Goal: Understand process/instructions: Learn how to perform a task or action

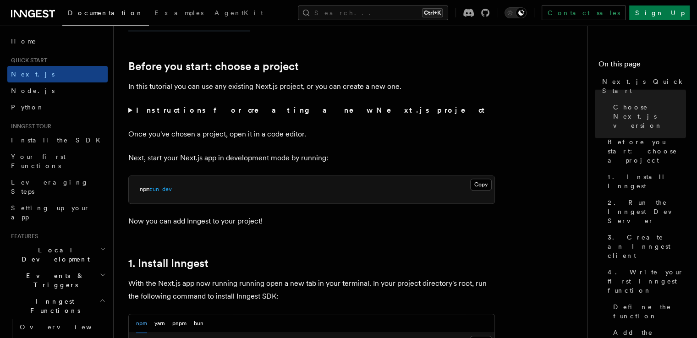
scroll to position [305, 0]
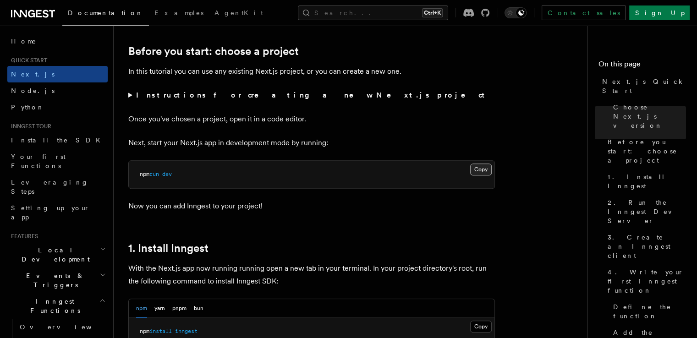
click at [476, 171] on button "Copy Copied" at bounding box center [481, 170] width 22 height 12
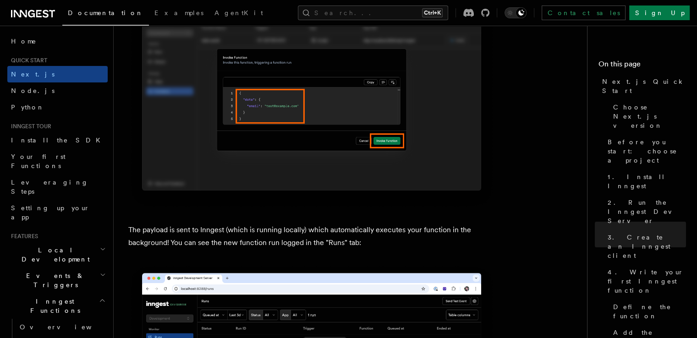
scroll to position [2978, 0]
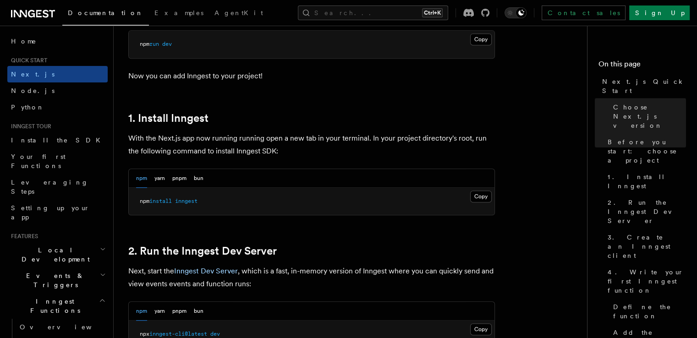
scroll to position [458, 0]
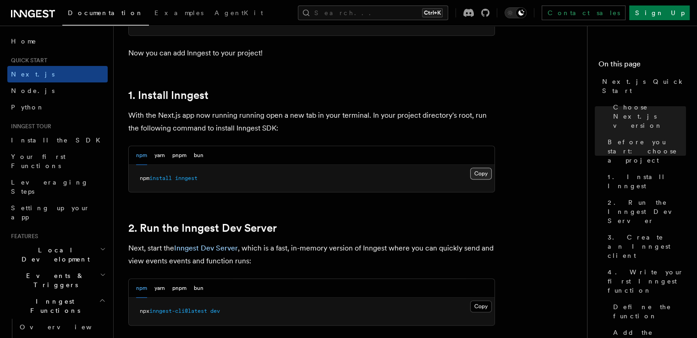
click at [473, 174] on button "Copy Copied" at bounding box center [481, 174] width 22 height 12
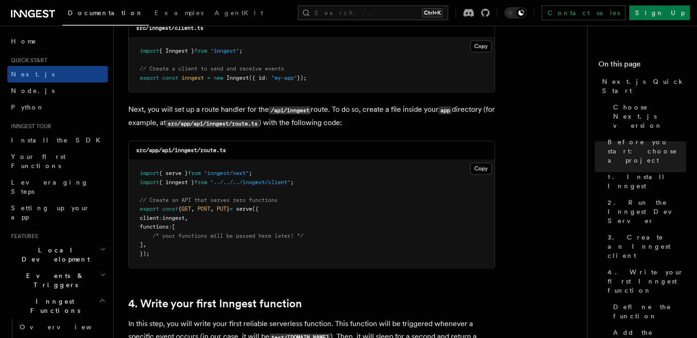
scroll to position [1221, 0]
